Goal: Task Accomplishment & Management: Use online tool/utility

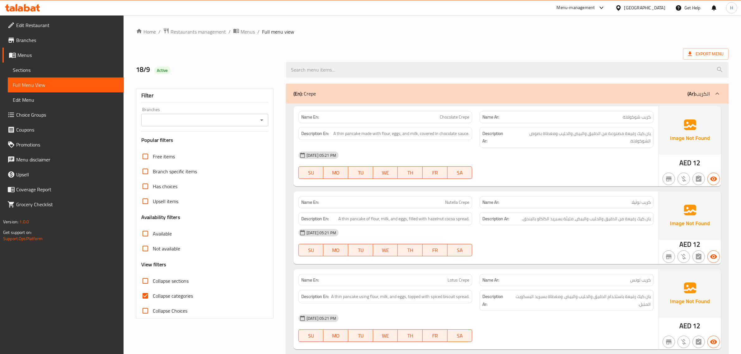
click at [161, 290] on label "Collapse categories" at bounding box center [165, 296] width 55 height 15
click at [153, 290] on input "Collapse categories" at bounding box center [145, 296] width 15 height 15
checkbox input "false"
click at [45, 68] on span "Sections" at bounding box center [66, 69] width 106 height 7
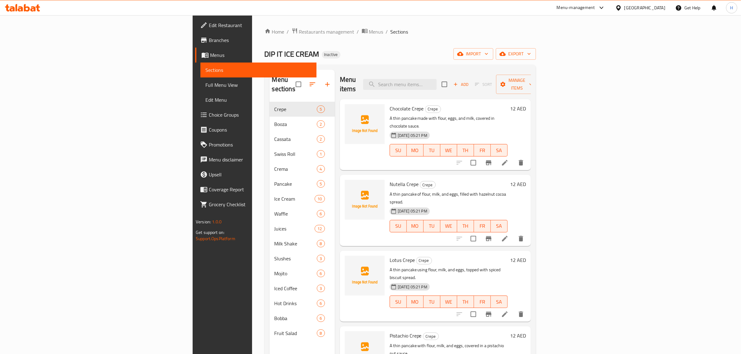
click at [205, 86] on span "Full Menu View" at bounding box center [258, 84] width 106 height 7
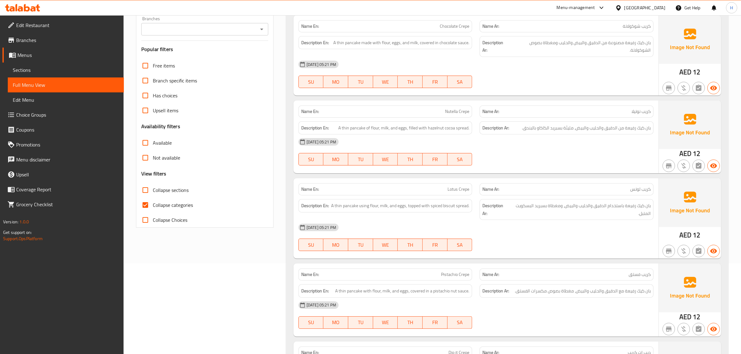
scroll to position [104, 0]
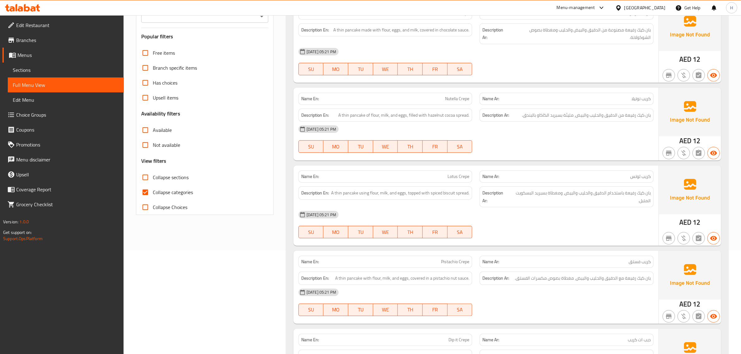
click at [169, 194] on span "Collapse categories" at bounding box center [173, 192] width 40 height 7
click at [153, 194] on input "Collapse categories" at bounding box center [145, 192] width 15 height 15
checkbox input "false"
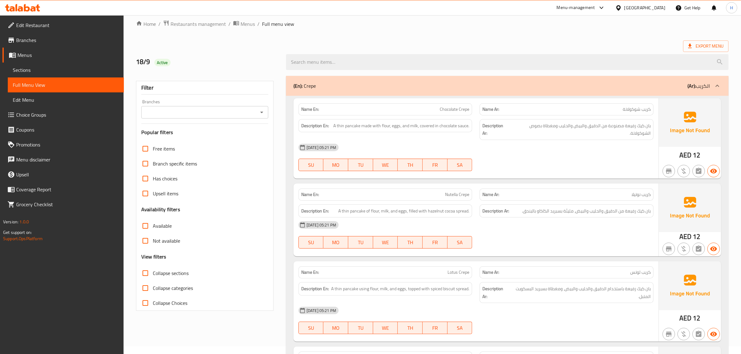
scroll to position [0, 0]
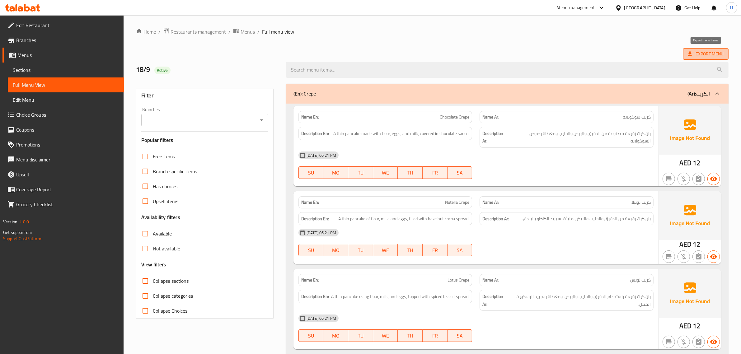
click at [705, 54] on span "Export Menu" at bounding box center [705, 54] width 35 height 8
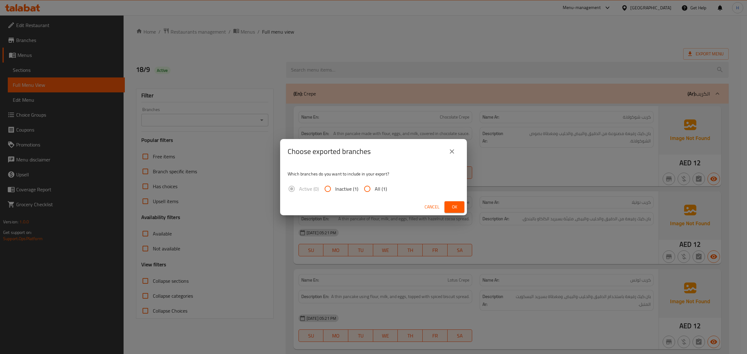
click at [370, 187] on input "All (1)" at bounding box center [367, 188] width 15 height 15
radio input "true"
click at [454, 208] on span "Ok" at bounding box center [454, 207] width 10 height 8
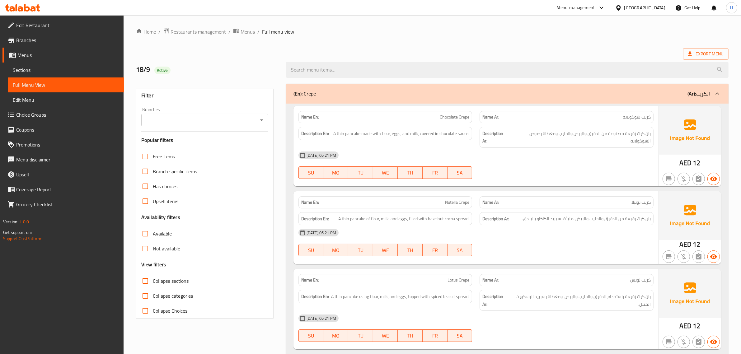
click at [333, 35] on ol "Home / Restaurants management / Menus / Full menu view" at bounding box center [432, 32] width 593 height 8
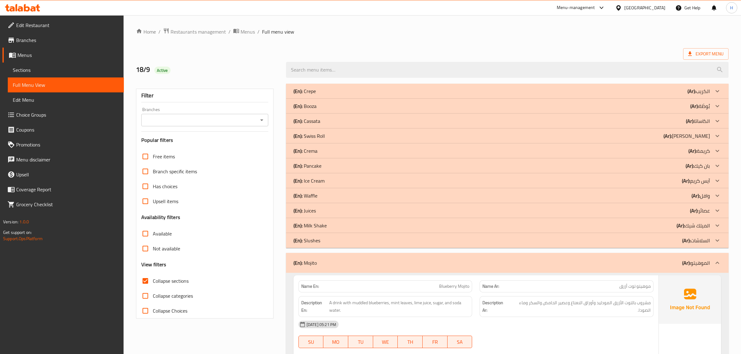
scroll to position [5539, 0]
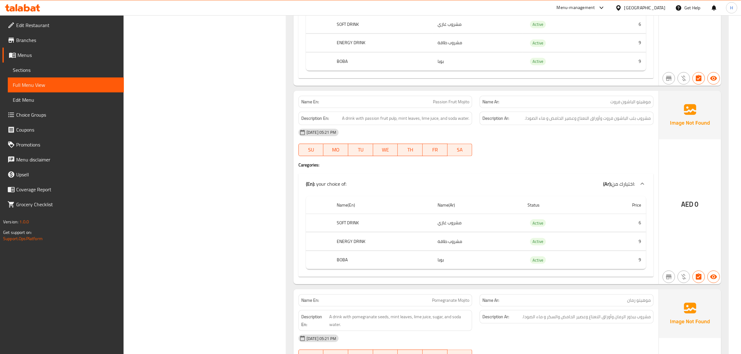
scroll to position [0, 0]
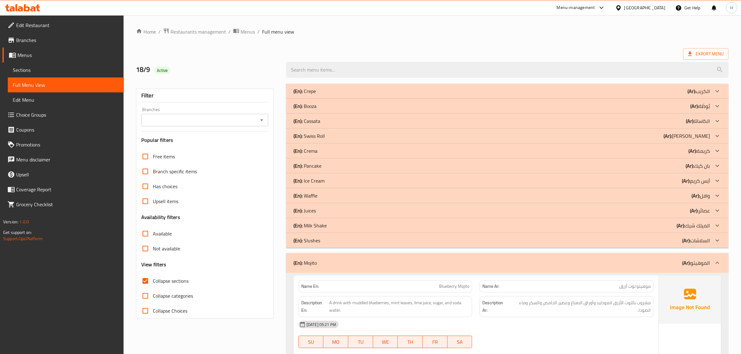
click at [251, 54] on div "Export Menu" at bounding box center [432, 54] width 593 height 12
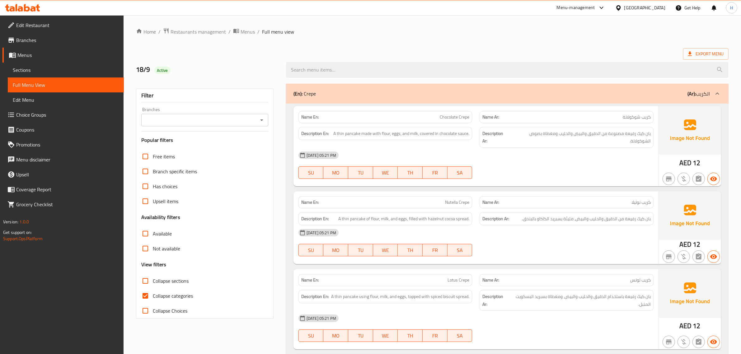
click at [167, 300] on span "Collapse categories" at bounding box center [173, 295] width 40 height 7
click at [153, 300] on input "Collapse categories" at bounding box center [145, 296] width 15 height 15
checkbox input "false"
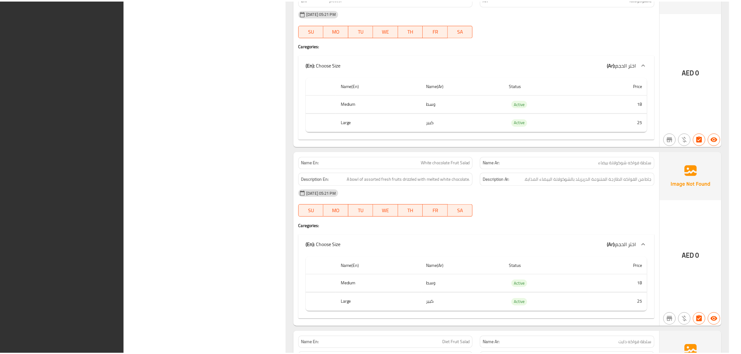
scroll to position [11887, 0]
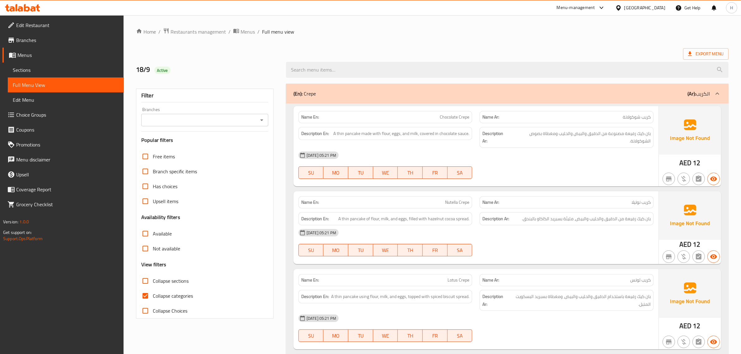
click at [152, 280] on input "Collapse sections" at bounding box center [145, 281] width 15 height 15
checkbox input "true"
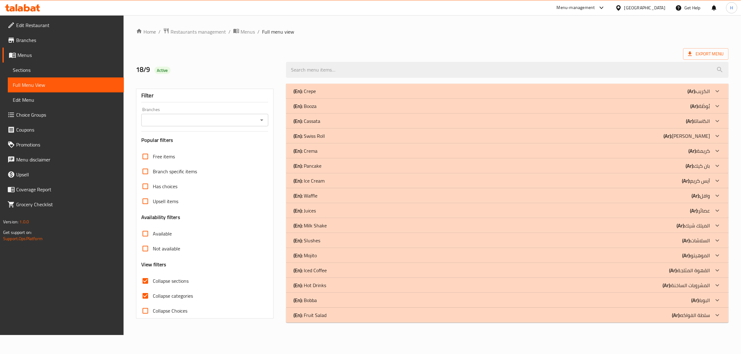
click at [158, 290] on label "Collapse categories" at bounding box center [165, 296] width 55 height 15
click at [153, 290] on input "Collapse categories" at bounding box center [145, 296] width 15 height 15
checkbox input "false"
